Goal: Task Accomplishment & Management: Use online tool/utility

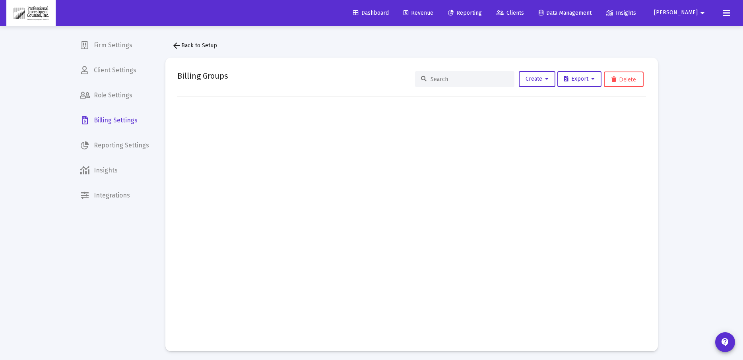
click at [389, 12] on span "Dashboard" at bounding box center [371, 13] width 36 height 7
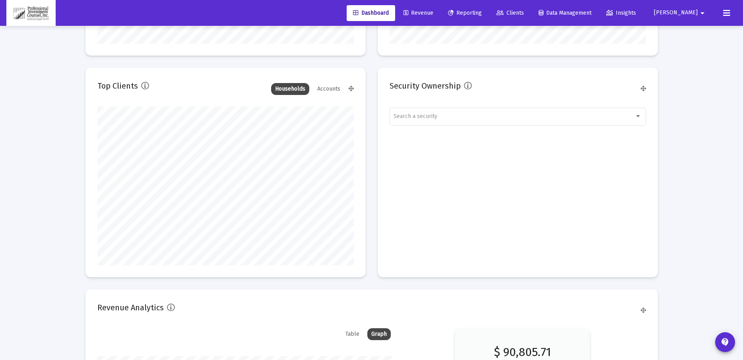
scroll to position [886, 0]
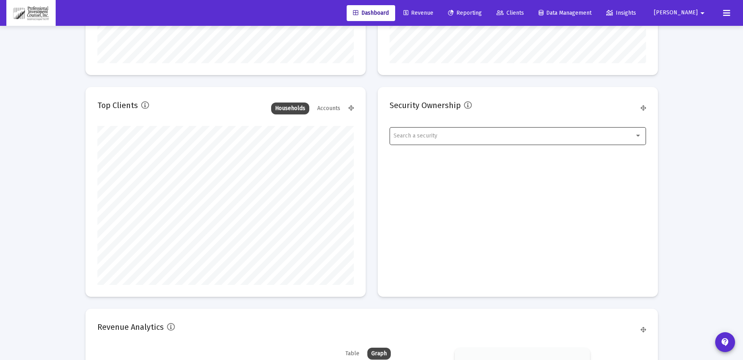
click at [452, 140] on div "Search a security" at bounding box center [518, 135] width 248 height 19
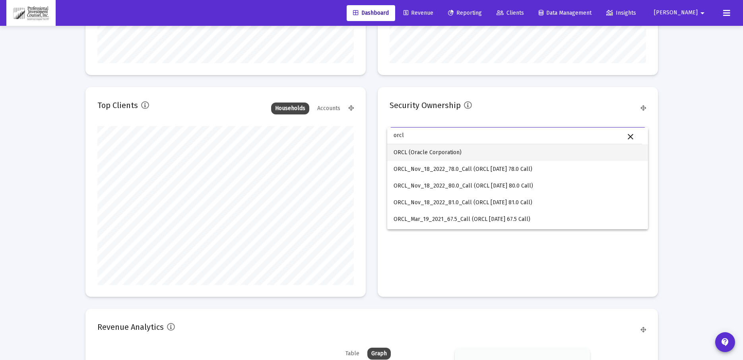
type input "orcl"
click at [439, 154] on span "ORCL (Oracle Corporation)" at bounding box center [518, 152] width 248 height 17
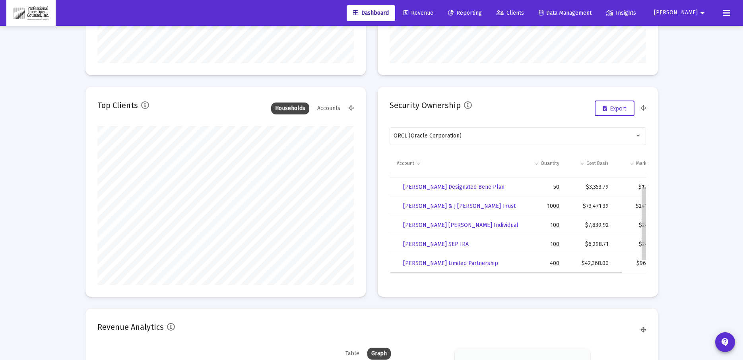
scroll to position [0, 0]
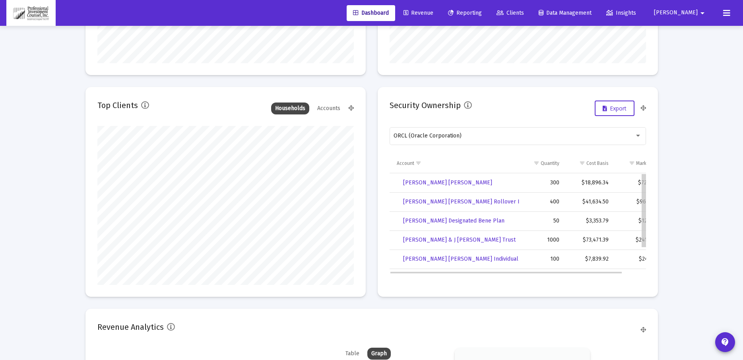
drag, startPoint x: 644, startPoint y: 224, endPoint x: 648, endPoint y: 195, distance: 28.5
click at [614, 113] on button "Export" at bounding box center [615, 109] width 40 height 16
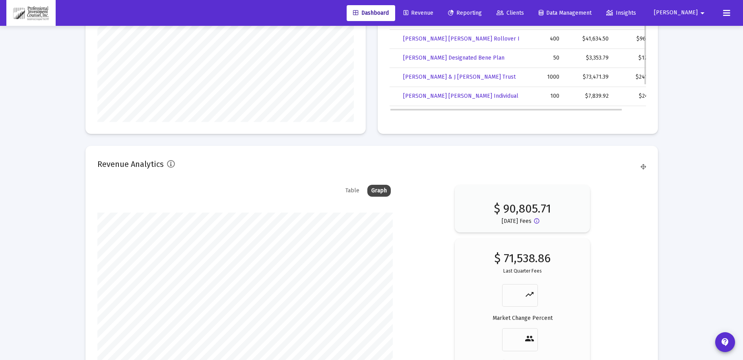
scroll to position [925, 0]
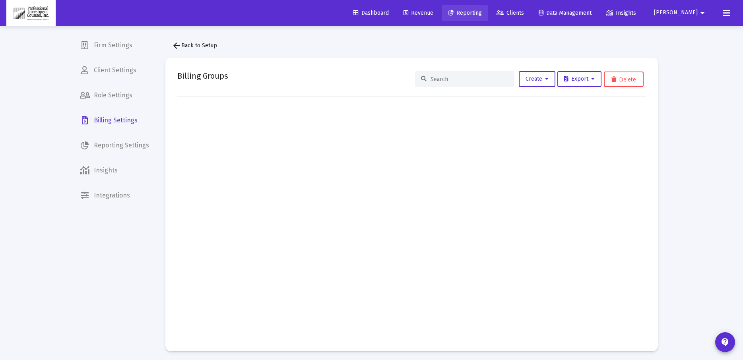
click at [482, 12] on span "Reporting" at bounding box center [465, 13] width 34 height 7
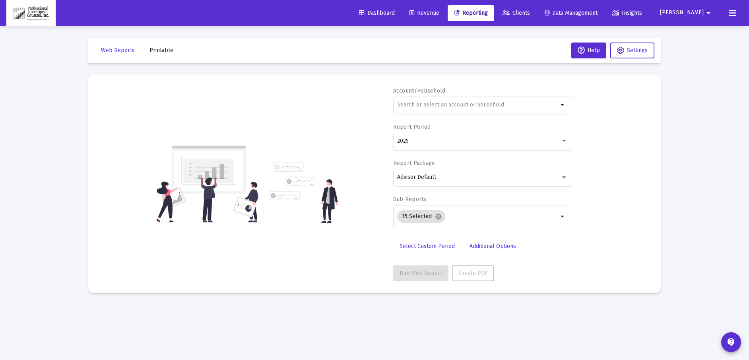
click at [395, 14] on span "Dashboard" at bounding box center [377, 13] width 36 height 7
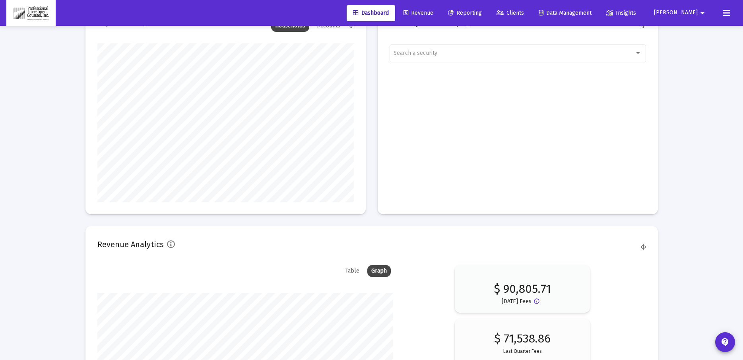
scroll to position [915, 0]
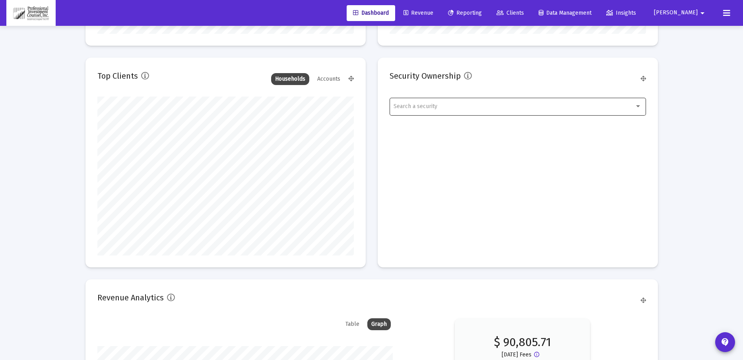
click at [426, 108] on span "Search a security" at bounding box center [416, 106] width 44 height 7
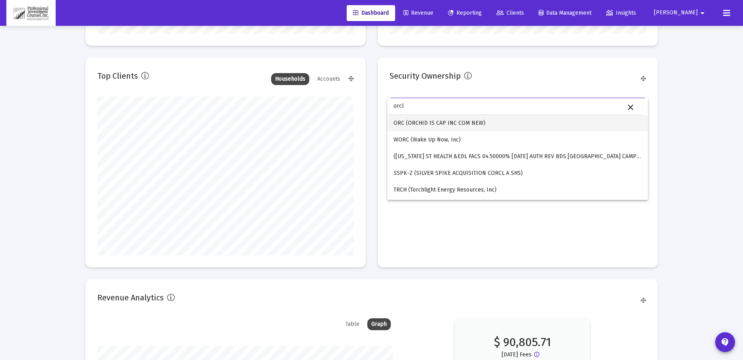
type input "orcl"
click at [420, 123] on span "ORC (ORCHID IS CAP INC COM NEW)" at bounding box center [518, 123] width 248 height 17
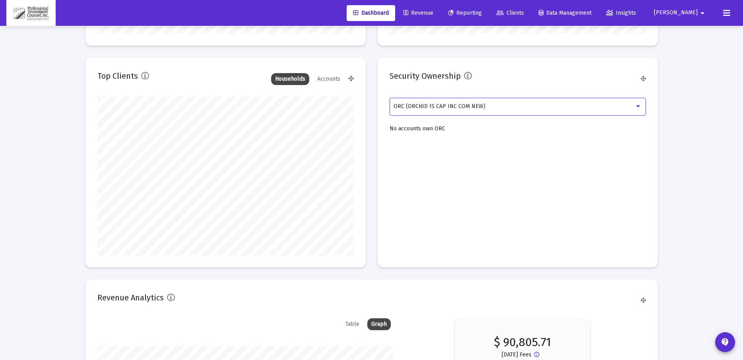
click at [500, 107] on div "ORC (ORCHID IS CAP INC COM NEW)" at bounding box center [514, 106] width 241 height 6
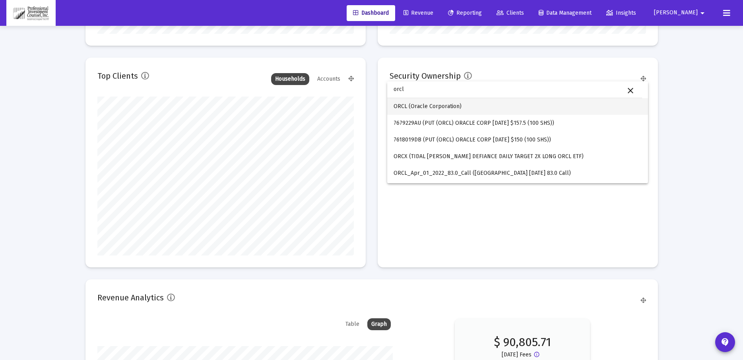
type input "orcl"
click at [436, 104] on span "ORCL (Oracle Corporation)" at bounding box center [518, 106] width 248 height 17
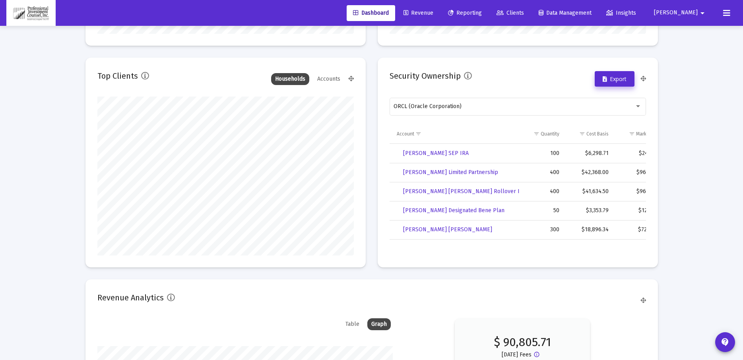
click at [621, 78] on button "Export" at bounding box center [615, 79] width 40 height 16
